Goal: Browse casually

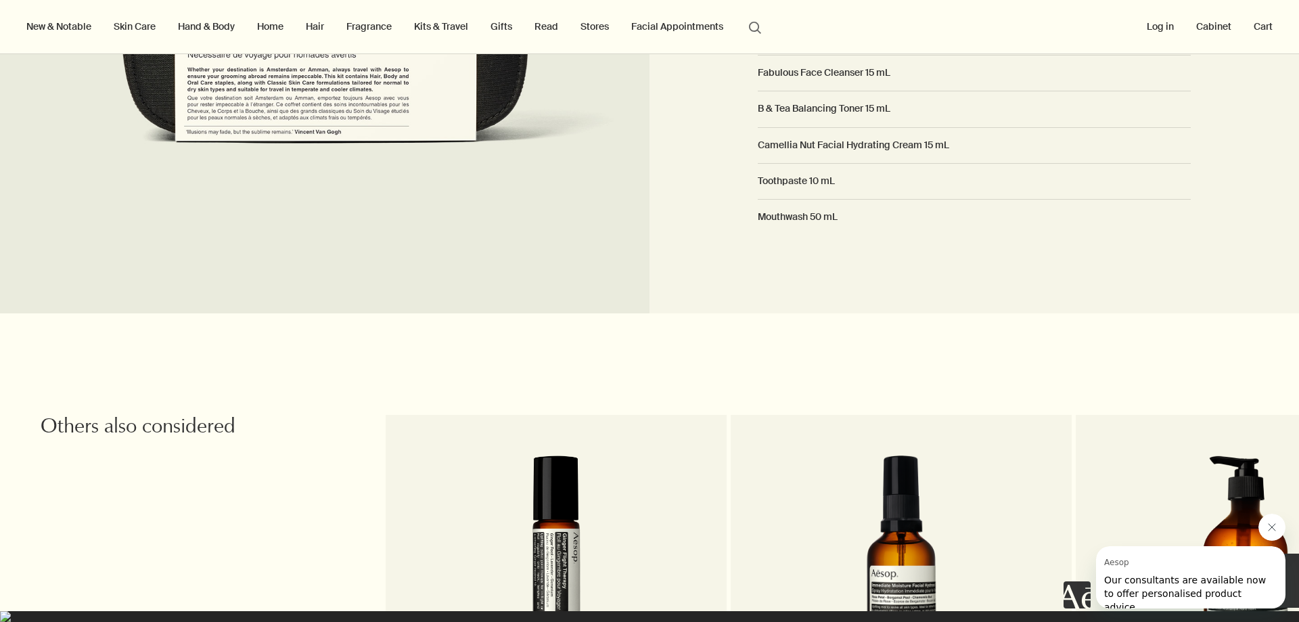
scroll to position [1353, 0]
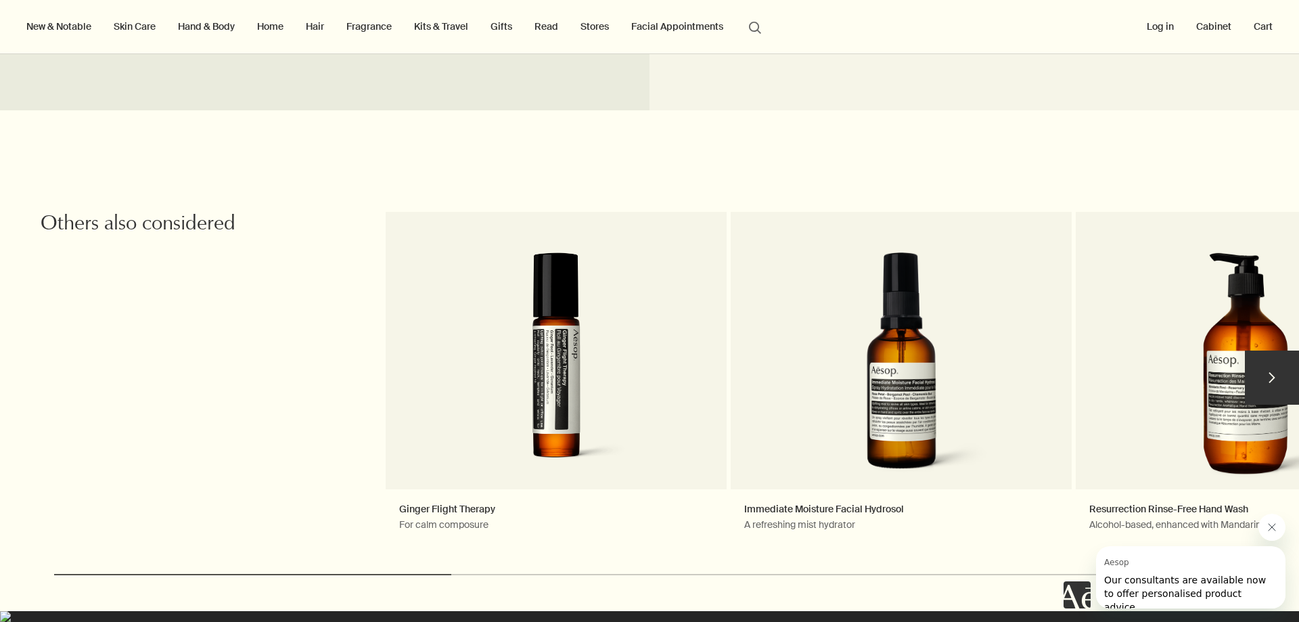
click at [1271, 361] on button "chevron" at bounding box center [1272, 378] width 54 height 54
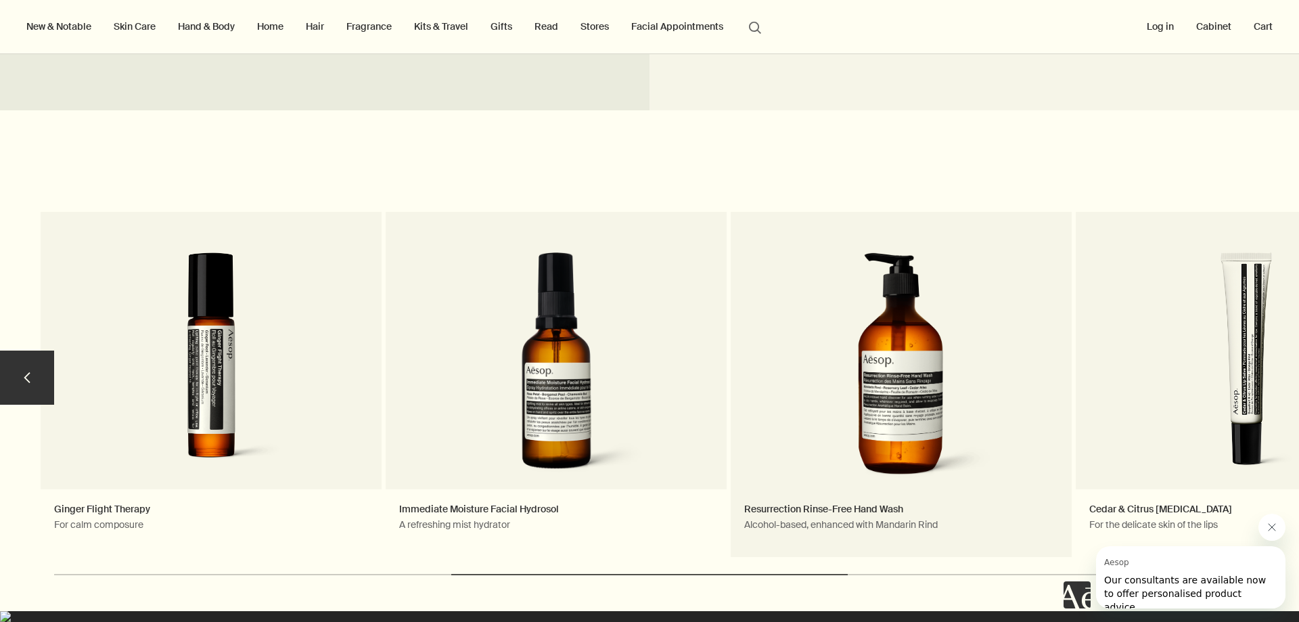
click at [856, 497] on link "Resurrection Rinse-Free Hand Wash Alcohol-based, enhanced with Mandarin Rind" at bounding box center [901, 384] width 341 height 345
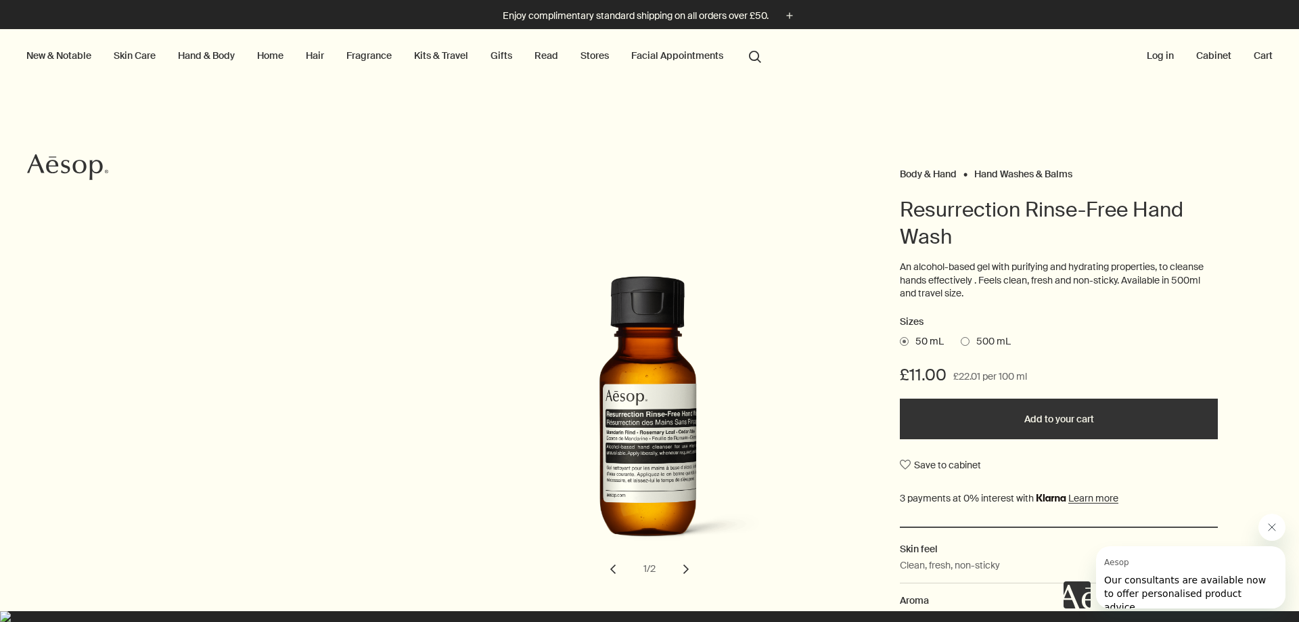
click at [681, 568] on button "chevron" at bounding box center [686, 569] width 30 height 30
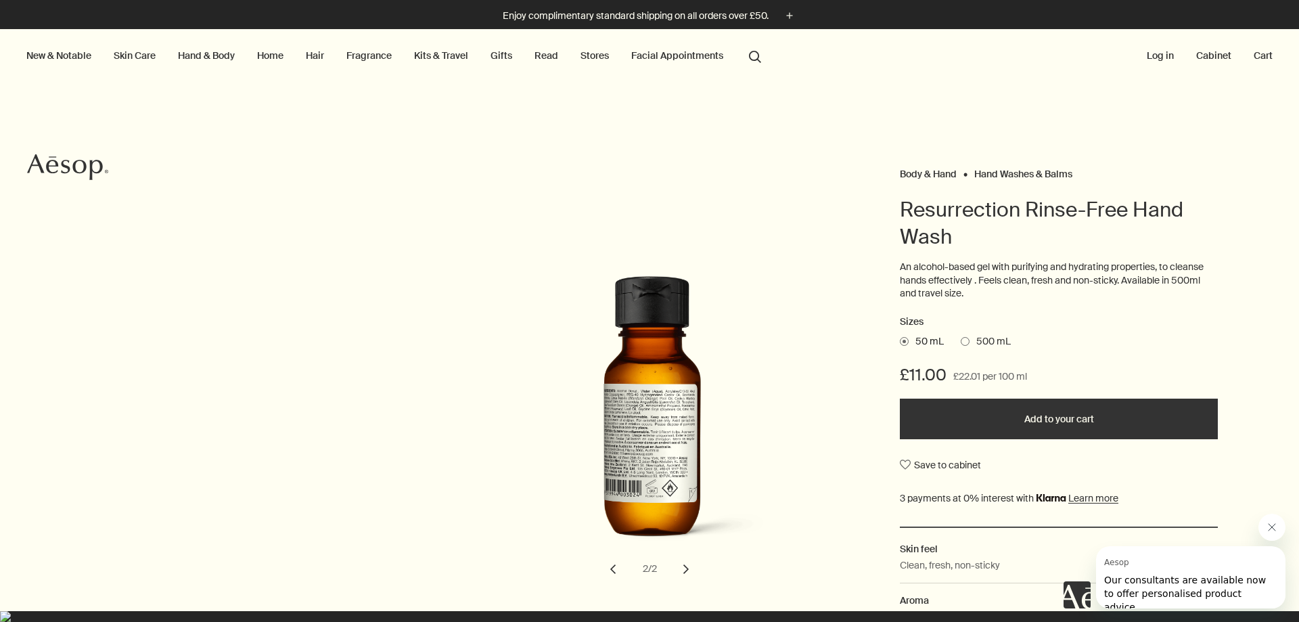
click at [681, 568] on button "chevron" at bounding box center [686, 569] width 30 height 30
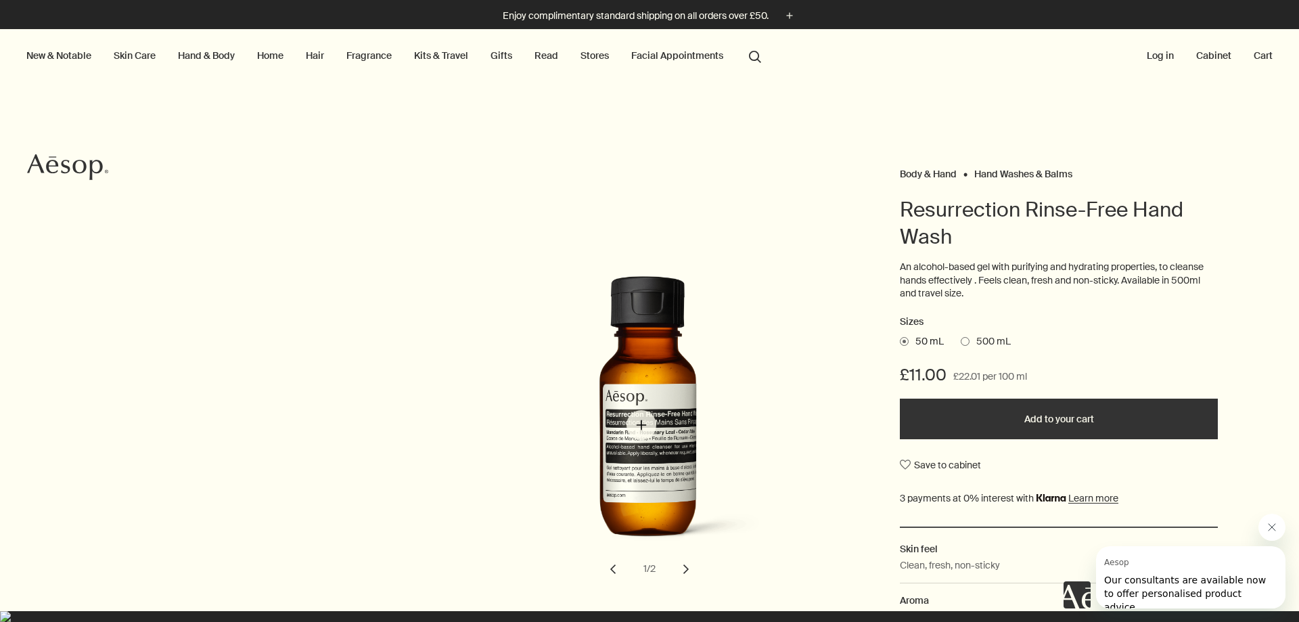
click at [641, 425] on img "Resurrection Rinse-Free Hand Wash" at bounding box center [652, 421] width 298 height 291
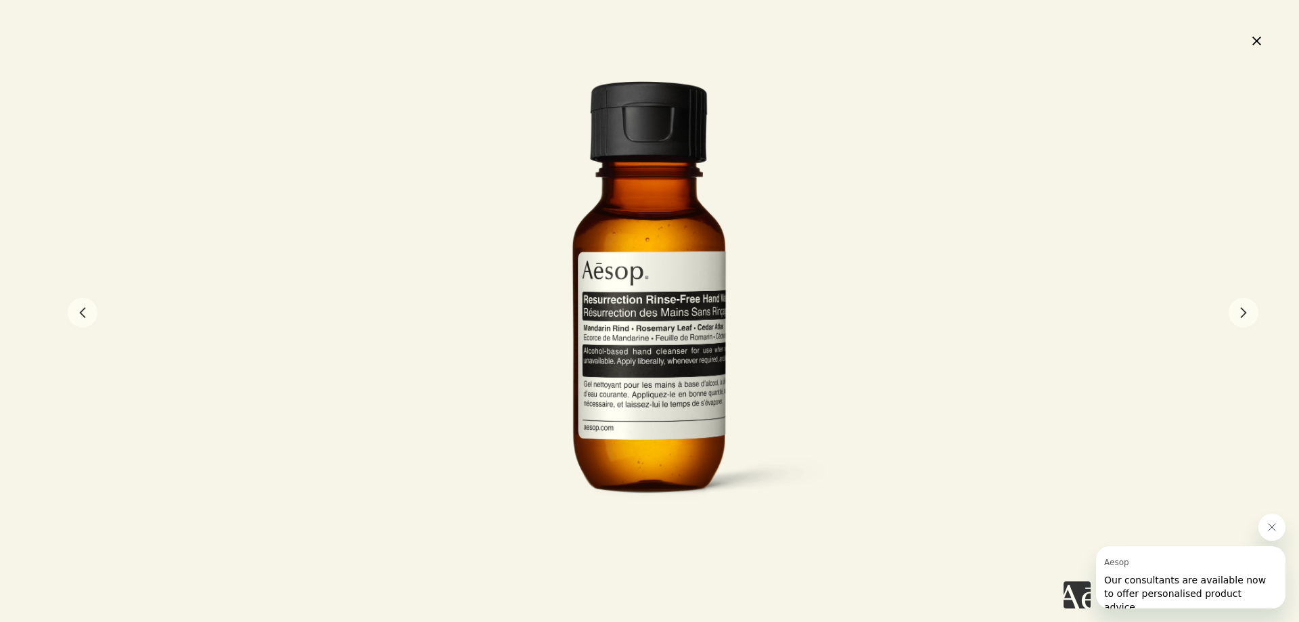
click at [1254, 36] on button "close" at bounding box center [1256, 40] width 16 height 23
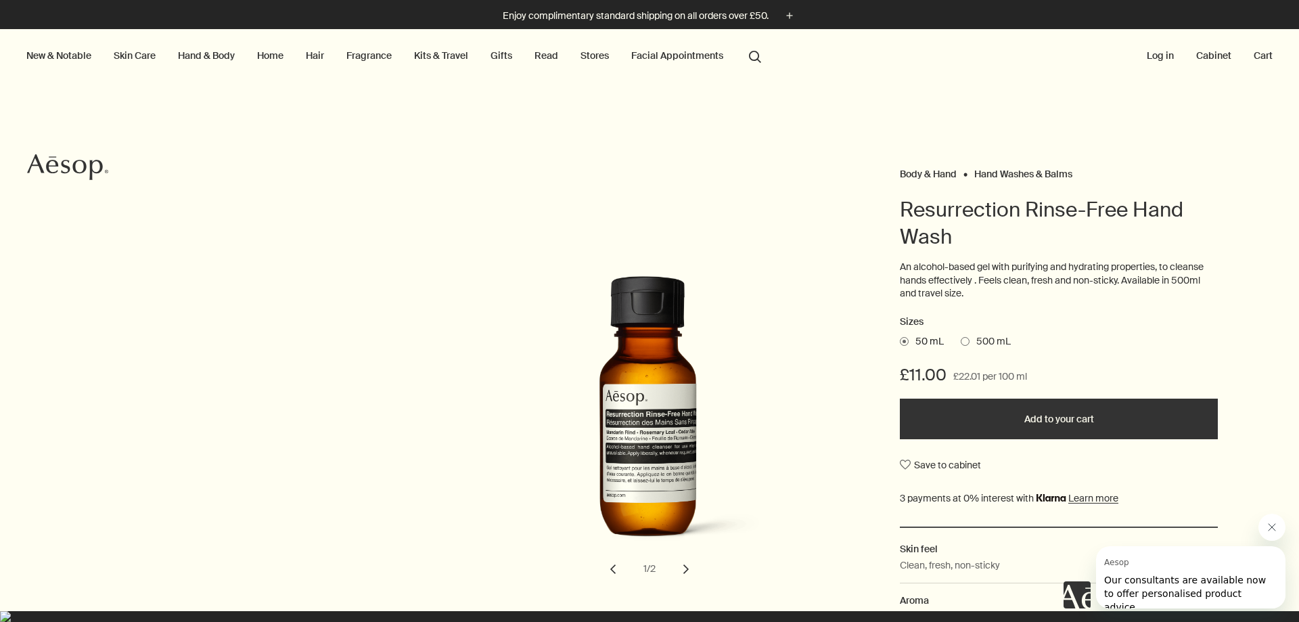
click at [196, 54] on link "Hand & Body" at bounding box center [206, 56] width 62 height 18
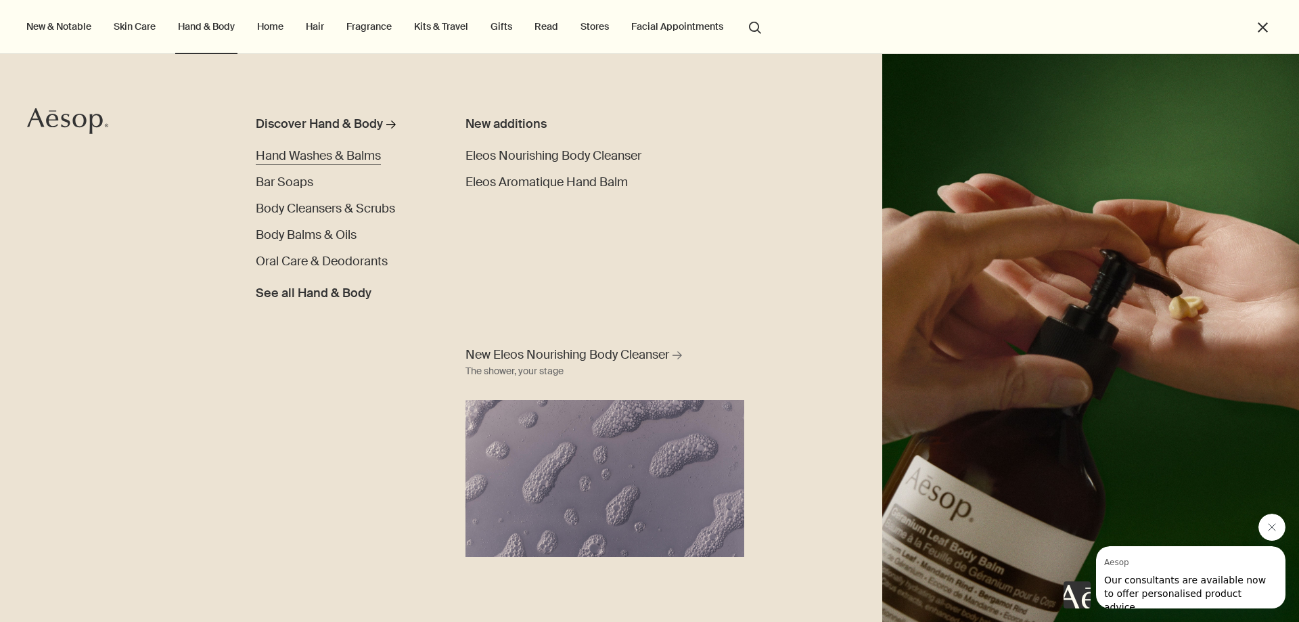
click at [315, 154] on span "Hand Washes & Balms" at bounding box center [318, 156] width 125 height 16
